Goal: Information Seeking & Learning: Learn about a topic

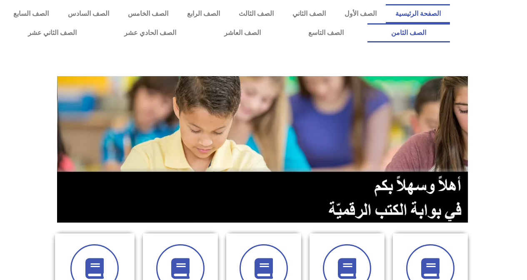
click at [367, 23] on link "الصف الثامن" at bounding box center [408, 32] width 82 height 19
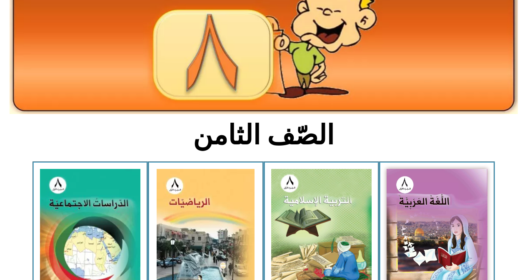
scroll to position [100, 0]
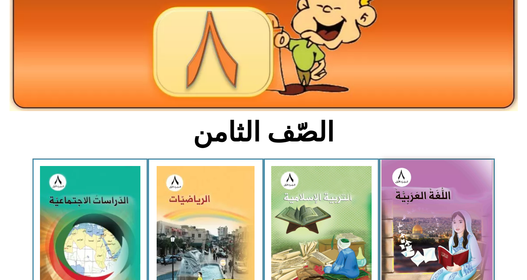
click at [446, 226] on img at bounding box center [437, 228] width 111 height 136
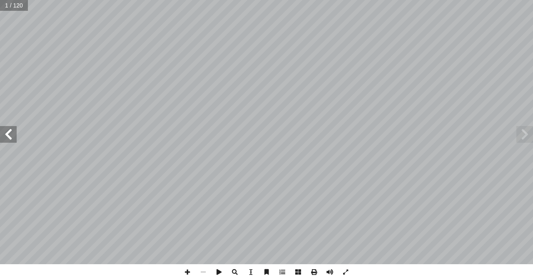
click at [9, 135] on span at bounding box center [8, 134] width 17 height 17
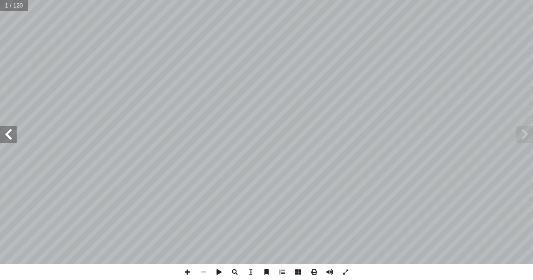
click at [9, 135] on span at bounding box center [8, 134] width 17 height 17
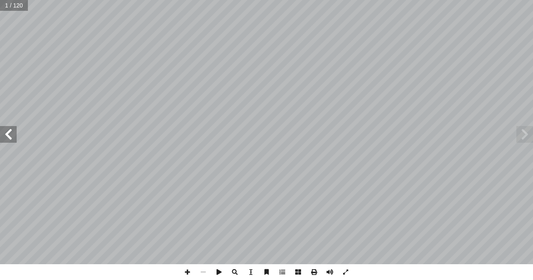
click at [9, 135] on span at bounding box center [8, 134] width 17 height 17
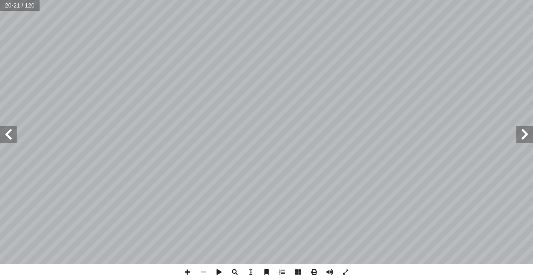
click at [525, 132] on span at bounding box center [525, 134] width 17 height 17
click at [186, 272] on span at bounding box center [188, 273] width 16 height 16
click at [187, 274] on span at bounding box center [188, 273] width 16 height 16
click at [145, 273] on div "١٤ ُ بير ْ ع َّ الت ِ ة َ ر ْ ق ِ الف ُ ة َ ب � ت ِ ك ْ و أ ا ، ٍ ـق ريـ َ ط ِ …" at bounding box center [266, 140] width 533 height 280
click at [9, 137] on span at bounding box center [8, 134] width 17 height 17
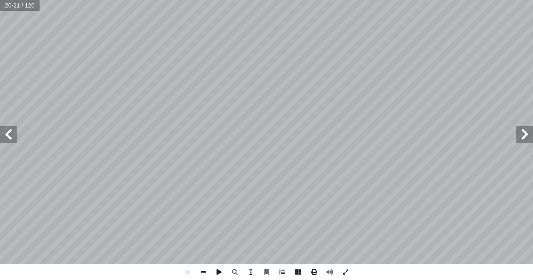
click at [295, 76] on html "الصفحة الرئيسية الصف الأول الصف الثاني الصف الثالث الصف الرابع الصف الخامس الصف…" at bounding box center [266, 38] width 533 height 76
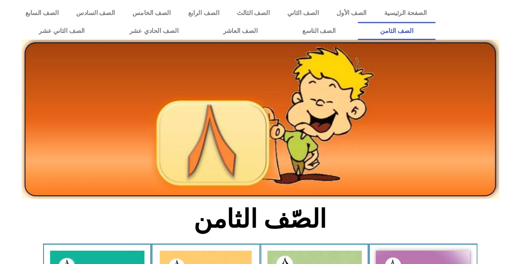
scroll to position [150, 0]
